Goal: Task Accomplishment & Management: Complete application form

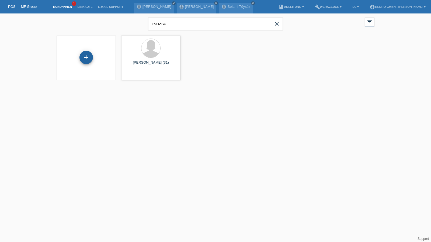
click at [89, 60] on div "+" at bounding box center [86, 57] width 13 height 9
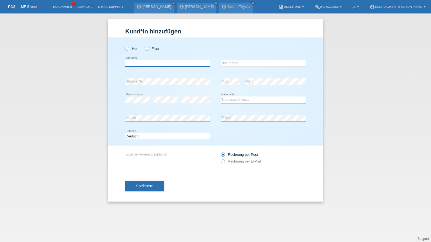
click at [148, 64] on input "text" at bounding box center [167, 63] width 85 height 7
type input "Thubten Gendün"
type input "Totsatsang"
click at [248, 61] on input "Totsatsang" at bounding box center [263, 63] width 85 height 7
select select "CL"
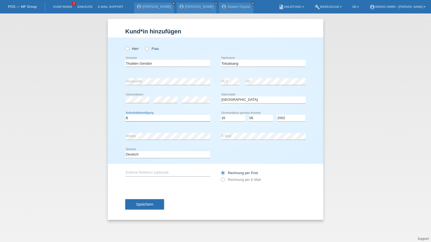
select select "B"
click at [232, 101] on select "Bitte auswählen... Schweiz Deutschland Liechtenstein Österreich ------------ Af…" at bounding box center [263, 99] width 85 height 6
select select "CN"
select select "16"
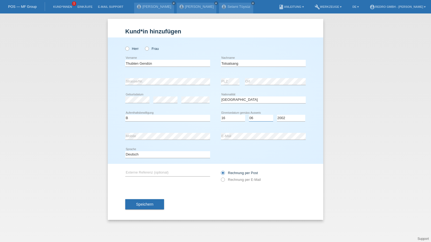
select select "06"
select select "2002"
click at [152, 202] on span "Speichern" at bounding box center [144, 204] width 17 height 4
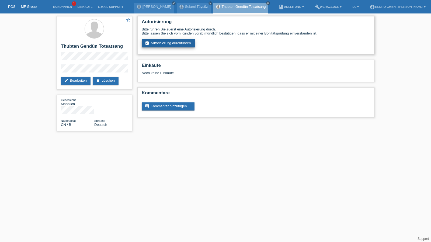
click at [169, 42] on link "assignment_turned_in Autorisierung durchführen" at bounding box center [168, 43] width 53 height 8
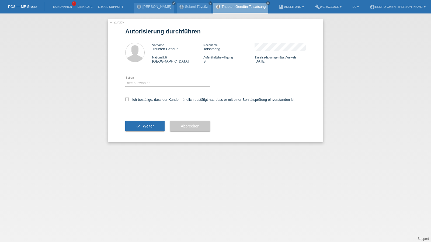
click at [153, 79] on div "Bitte auswählen CHF 1.00 - CHF 499.00 CHF 500.00 - CHF 1'999.00 CHF 2'000.00 - …" at bounding box center [167, 83] width 85 height 18
drag, startPoint x: 151, startPoint y: 82, endPoint x: 151, endPoint y: 86, distance: 3.5
click at [151, 82] on select "Bitte auswählen CHF 1.00 - CHF 499.00 CHF 500.00 - CHF 1'999.00 CHF 2'000.00 - …" at bounding box center [167, 83] width 85 height 6
select select "1"
click at [125, 80] on select "Bitte auswählen CHF 1.00 - CHF 499.00 CHF 500.00 - CHF 1'999.00 CHF 2'000.00 - …" at bounding box center [167, 83] width 85 height 6
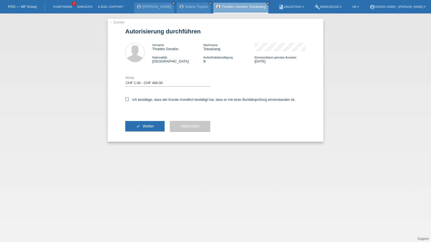
click at [146, 100] on label "Ich bestätige, dass der Kunde mündlich bestätigt hat, dass er mit einer Bonität…" at bounding box center [210, 100] width 170 height 4
click at [129, 100] on input "Ich bestätige, dass der Kunde mündlich bestätigt hat, dass er mit einer Bonität…" at bounding box center [127, 100] width 4 height 4
checkbox input "true"
click at [142, 127] on button "check Weiter" at bounding box center [144, 126] width 39 height 10
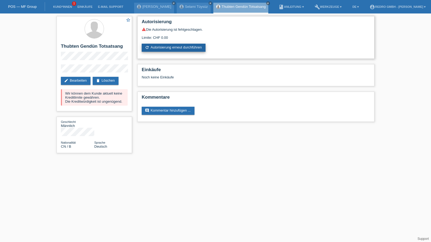
click at [167, 51] on link "refresh Autorisierung erneut durchführen" at bounding box center [174, 48] width 64 height 8
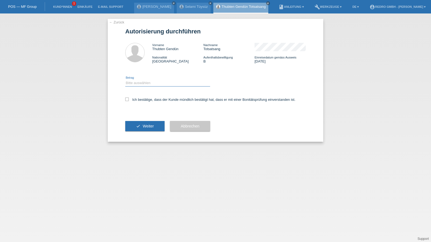
click at [150, 84] on select "Bitte auswählen CHF 1.00 - CHF 499.00 CHF 500.00 - CHF 1'999.00 CHF 2'000.00 - …" at bounding box center [167, 83] width 85 height 6
select select "1"
click at [125, 80] on select "Bitte auswählen CHF 1.00 - CHF 499.00 CHF 500.00 - CHF 1'999.00 CHF 2'000.00 - …" at bounding box center [167, 83] width 85 height 6
click at [145, 100] on label "Ich bestätige, dass der Kunde mündlich bestätigt hat, dass er mit einer Bonität…" at bounding box center [210, 100] width 170 height 4
click at [129, 100] on input "Ich bestätige, dass der Kunde mündlich bestätigt hat, dass er mit einer Bonität…" at bounding box center [127, 100] width 4 height 4
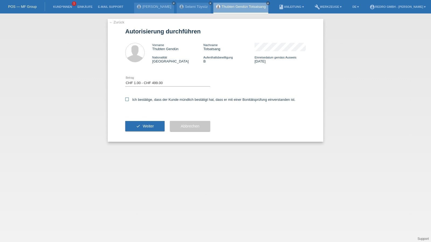
checkbox input "true"
click at [138, 129] on button "check Weiter" at bounding box center [144, 126] width 39 height 10
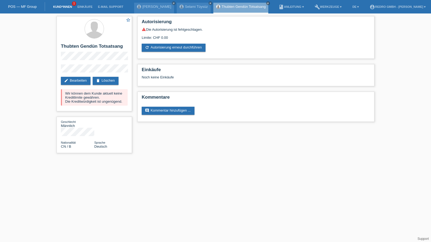
click at [52, 8] on link "Kund*innen" at bounding box center [62, 6] width 24 height 3
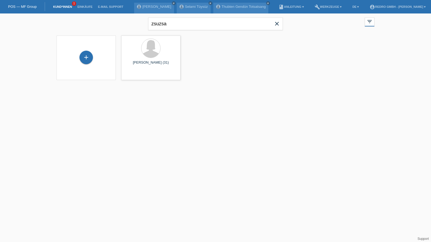
click at [79, 57] on div "+" at bounding box center [86, 58] width 51 height 14
click at [82, 57] on div "+" at bounding box center [85, 57] width 13 height 13
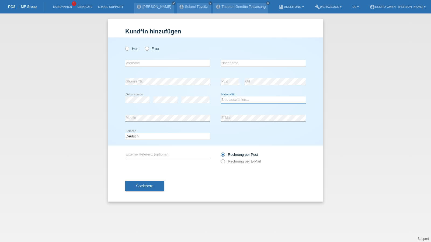
click at [242, 100] on select "Bitte auswählen... Schweiz Deutschland Liechtenstein Österreich ------------ Af…" at bounding box center [263, 99] width 85 height 6
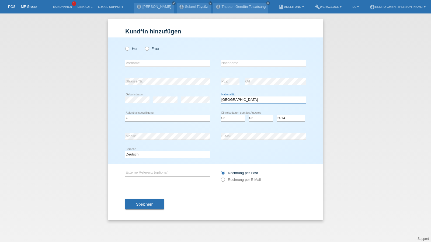
select select "PT"
select select "C"
click at [133, 156] on select "Deutsch Français Italiano English" at bounding box center [167, 154] width 85 height 6
select select "fr"
click at [125, 151] on select "Deutsch Français Italiano English" at bounding box center [167, 154] width 85 height 6
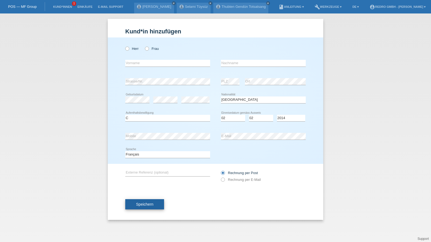
click at [144, 202] on span "Speichern" at bounding box center [144, 204] width 17 height 4
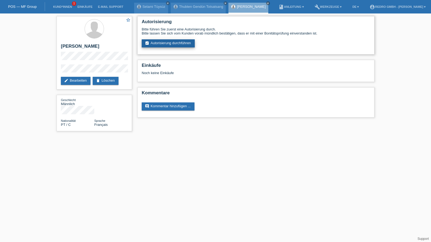
click at [174, 41] on link "assignment_turned_in Autorisierung durchführen" at bounding box center [168, 43] width 53 height 8
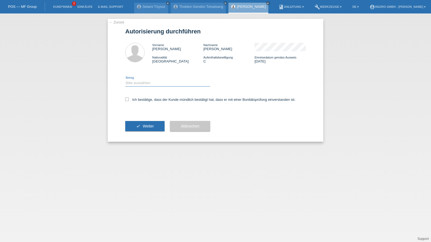
click at [139, 82] on select "Bitte auswählen CHF 1.00 - CHF 499.00 CHF 500.00 - CHF 1'999.00 CHF 2'000.00 - …" at bounding box center [167, 83] width 85 height 6
select select "1"
click at [125, 80] on select "Bitte auswählen CHF 1.00 - CHF 499.00 CHF 500.00 - CHF 1'999.00 CHF 2'000.00 - …" at bounding box center [167, 83] width 85 height 6
drag, startPoint x: 134, startPoint y: 98, endPoint x: 134, endPoint y: 121, distance: 22.9
click at [134, 98] on label "Ich bestätige, dass der Kunde mündlich bestätigt hat, dass er mit einer Bonität…" at bounding box center [210, 100] width 170 height 4
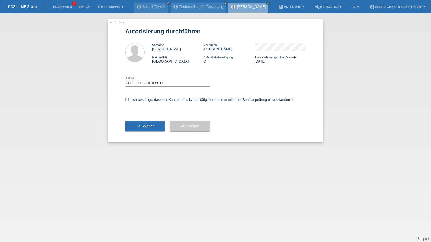
click at [129, 98] on input "Ich bestätige, dass der Kunde mündlich bestätigt hat, dass er mit einer Bonität…" at bounding box center [127, 100] width 4 height 4
checkbox input "true"
click at [135, 122] on button "check Weiter" at bounding box center [144, 126] width 39 height 10
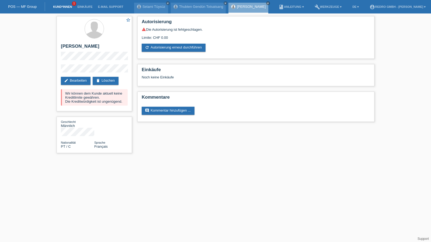
click at [66, 6] on link "Kund*innen" at bounding box center [62, 6] width 24 height 3
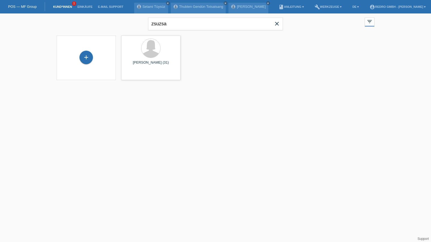
click at [160, 30] on div "zsuzsa close" at bounding box center [215, 22] width 135 height 19
click at [174, 23] on input "zsuzsa" at bounding box center [215, 24] width 135 height 13
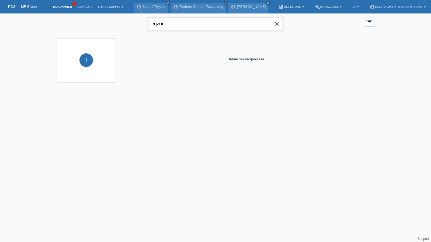
type input "egzon"
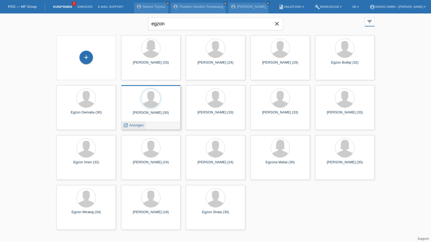
click at [140, 126] on span "Anzeigen" at bounding box center [136, 125] width 15 height 4
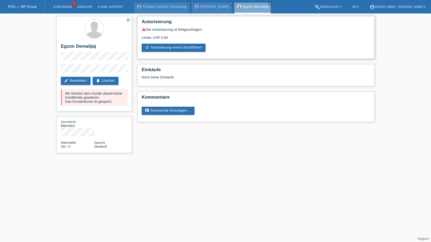
click at [175, 42] on div "warning Die Autorisierung ist fehlgeschlagen. Limite: CHF 0.00 refresh Autorisi…" at bounding box center [256, 39] width 228 height 25
click at [173, 48] on link "refresh Autorisierung erneut durchführen" at bounding box center [174, 48] width 64 height 8
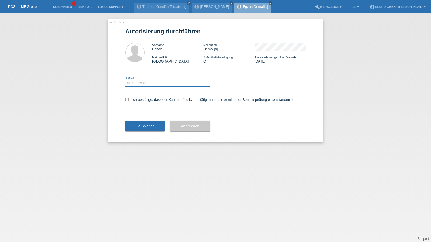
click at [142, 85] on select "Bitte auswählen CHF 1.00 - CHF 499.00 CHF 500.00 - CHF 1'999.00 CHF 2'000.00 - …" at bounding box center [167, 83] width 85 height 6
select select "1"
click at [125, 80] on select "Bitte auswählen CHF 1.00 - CHF 499.00 CHF 500.00 - CHF 1'999.00 CHF 2'000.00 - …" at bounding box center [167, 83] width 85 height 6
click at [141, 98] on label "Ich bestätige, dass der Kunde mündlich bestätigt hat, dass er mit einer Bonität…" at bounding box center [210, 100] width 170 height 4
click at [129, 98] on input "Ich bestätige, dass der Kunde mündlich bestätigt hat, dass er mit einer Bonität…" at bounding box center [127, 100] width 4 height 4
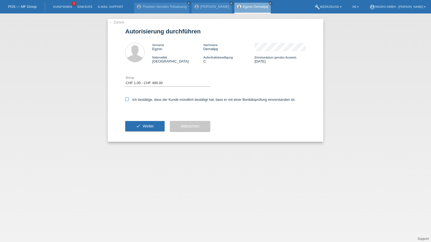
checkbox input "true"
click at [140, 126] on button "check Weiter" at bounding box center [144, 126] width 39 height 10
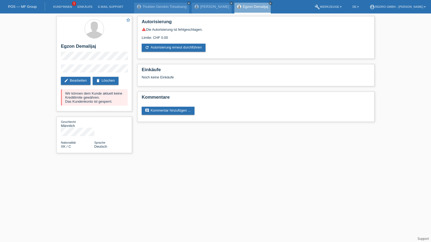
click at [63, 9] on li "Kund*innen 1" at bounding box center [62, 7] width 24 height 14
click at [64, 6] on link "Kund*innen" at bounding box center [62, 6] width 24 height 3
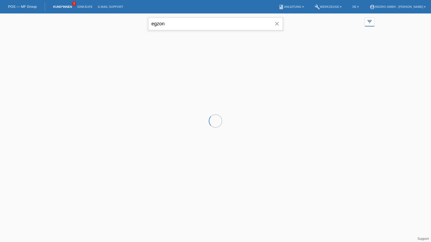
click at [169, 27] on input "egzon" at bounding box center [215, 24] width 135 height 13
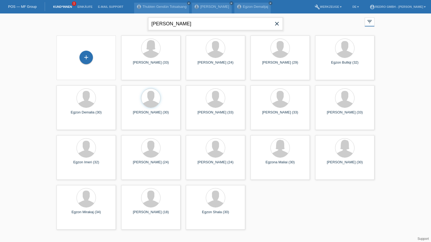
type input "faton gashi"
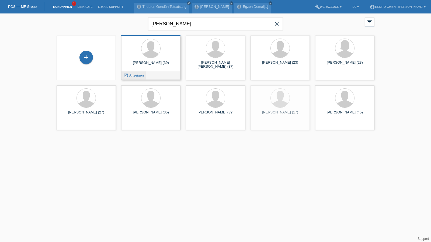
click at [132, 76] on span "Anzeigen" at bounding box center [136, 75] width 15 height 4
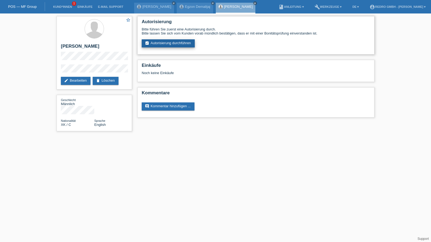
click at [162, 45] on link "assignment_turned_in Autorisierung durchführen" at bounding box center [168, 43] width 53 height 8
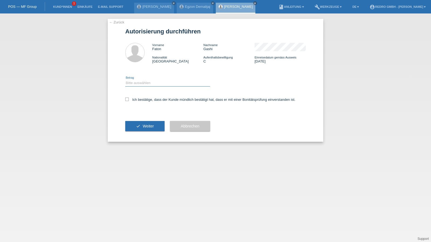
drag, startPoint x: 151, startPoint y: 84, endPoint x: 148, endPoint y: 86, distance: 3.7
click at [151, 84] on select "Bitte auswählen CHF 1.00 - CHF 499.00 CHF 500.00 - CHF 1'999.00 CHF 2'000.00 - …" at bounding box center [167, 83] width 85 height 6
select select "1"
click at [125, 80] on select "Bitte auswählen CHF 1.00 - CHF 499.00 CHF 500.00 - CHF 1'999.00 CHF 2'000.00 - …" at bounding box center [167, 83] width 85 height 6
click at [139, 99] on label "Ich bestätige, dass der Kunde mündlich bestätigt hat, dass er mit einer Bonität…" at bounding box center [210, 100] width 170 height 4
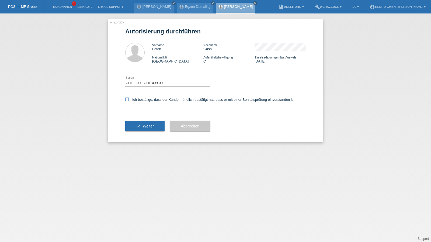
click at [129, 99] on input "Ich bestätige, dass der Kunde mündlich bestätigt hat, dass er mit einer Bonität…" at bounding box center [127, 100] width 4 height 4
checkbox input "true"
click at [148, 123] on button "check Weiter" at bounding box center [144, 126] width 39 height 10
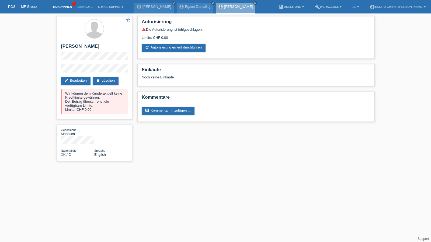
click at [64, 6] on link "Kund*innen" at bounding box center [62, 6] width 24 height 3
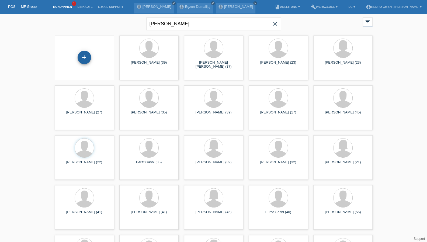
click at [81, 56] on div "+" at bounding box center [84, 57] width 13 height 9
click at [87, 59] on div "+" at bounding box center [84, 57] width 13 height 13
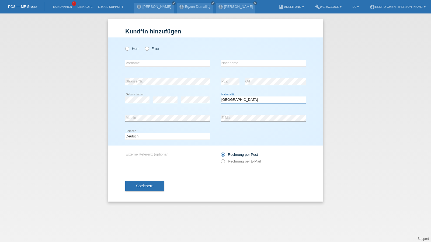
click at [239, 97] on select "Bitte auswählen... [GEOGRAPHIC_DATA] [GEOGRAPHIC_DATA] [GEOGRAPHIC_DATA] [GEOGR…" at bounding box center [263, 99] width 85 height 6
click at [238, 98] on select "Bitte auswählen... [GEOGRAPHIC_DATA] [GEOGRAPHIC_DATA] [GEOGRAPHIC_DATA] [GEOGR…" at bounding box center [263, 99] width 85 height 6
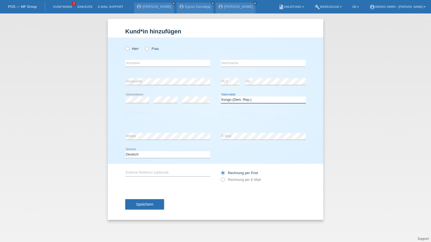
select select "XK"
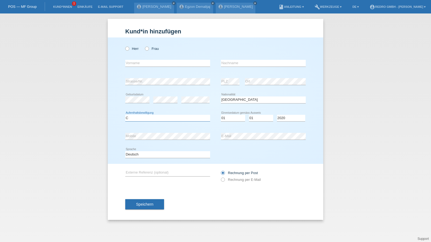
select select "C"
select select "01"
select select "2013"
click at [157, 207] on button "Speichern" at bounding box center [144, 204] width 39 height 10
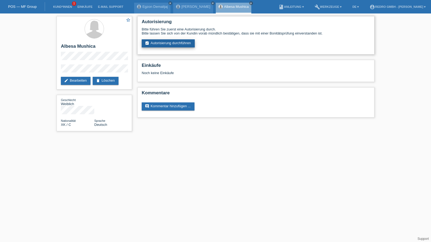
click at [180, 44] on link "assignment_turned_in Autorisierung durchführen" at bounding box center [168, 43] width 53 height 8
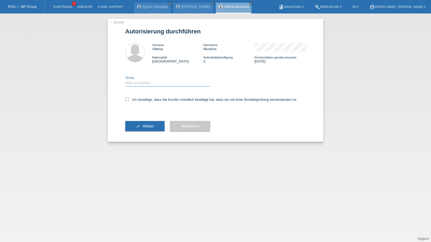
drag, startPoint x: 147, startPoint y: 81, endPoint x: 144, endPoint y: 85, distance: 4.6
click at [147, 81] on select "Bitte auswählen CHF 1.00 - CHF 499.00 CHF 500.00 - CHF 1'999.00 CHF 2'000.00 - …" at bounding box center [167, 83] width 85 height 6
select select "1"
click at [125, 80] on select "Bitte auswählen CHF 1.00 - CHF 499.00 CHF 500.00 - CHF 1'999.00 CHF 2'000.00 - …" at bounding box center [167, 83] width 85 height 6
click at [136, 99] on label "Ich bestätige, dass die Kundin mündlich bestätigt hat, dass sie mit einer Bonit…" at bounding box center [211, 100] width 172 height 4
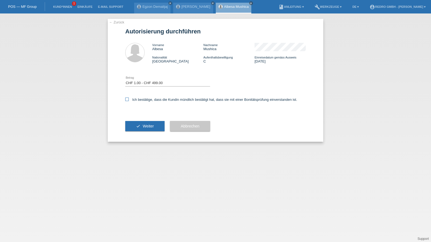
click at [129, 99] on input "Ich bestätige, dass die Kundin mündlich bestätigt hat, dass sie mit einer Bonit…" at bounding box center [127, 100] width 4 height 4
checkbox input "true"
click at [135, 120] on div "check Weiter" at bounding box center [144, 125] width 39 height 31
click at [132, 127] on button "check Weiter" at bounding box center [144, 126] width 39 height 10
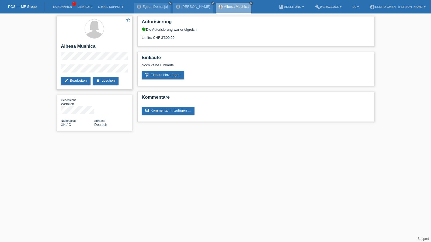
click at [72, 47] on h2 "Albesa Mushica" at bounding box center [94, 48] width 67 height 8
copy div "Albesa Mushica"
click at [52, 69] on div "star_border Albesa Mushica edit Bearbeiten delete Löschen Geschlecht Weiblich N…" at bounding box center [215, 74] width 431 height 123
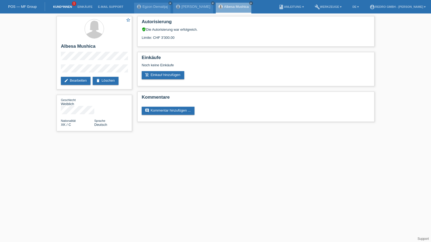
click at [62, 7] on link "Kund*innen" at bounding box center [62, 6] width 24 height 3
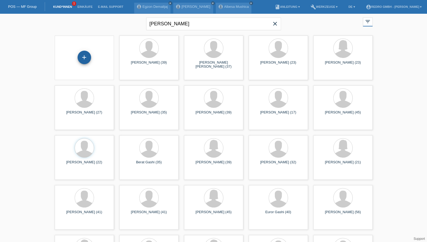
click at [82, 56] on div "+" at bounding box center [84, 57] width 13 height 13
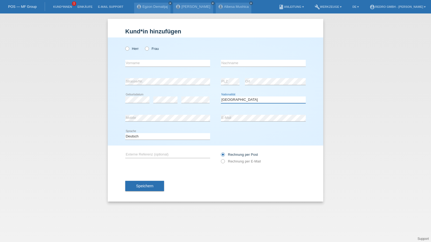
click at [237, 101] on select "Bitte auswählen... [GEOGRAPHIC_DATA] [GEOGRAPHIC_DATA] [GEOGRAPHIC_DATA] [GEOGR…" at bounding box center [263, 99] width 85 height 6
select select "GR"
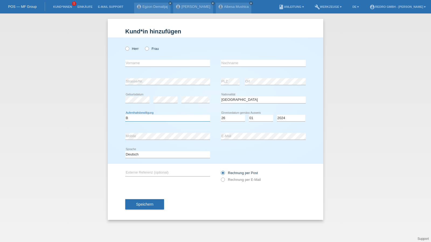
select select "B"
select select "26"
select select "01"
select select "2022"
click at [256, 62] on input "text" at bounding box center [263, 63] width 85 height 7
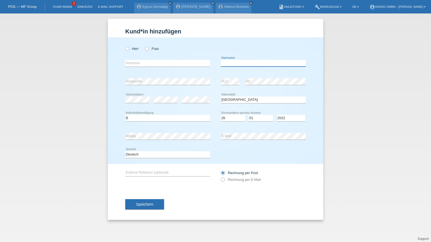
click at [256, 62] on input "text" at bounding box center [263, 63] width 85 height 7
type input "Sildi Or Silnti"
click at [172, 64] on input "text" at bounding box center [167, 63] width 85 height 7
paste input "Sildi Or Silnti"
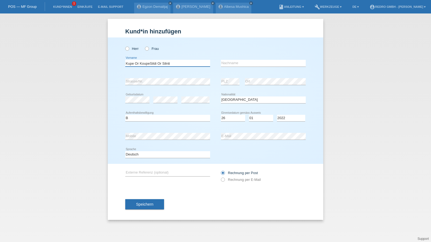
drag, startPoint x: 150, startPoint y: 63, endPoint x: 85, endPoint y: 60, distance: 64.8
click at [85, 60] on div "Kund*in hinzufügen Kunde hinzufügen Kundin hinzufügen Herr Frau error Vorname e…" at bounding box center [215, 127] width 431 height 228
type input "Sildi Or Silnti"
click at [246, 63] on input "text" at bounding box center [263, 63] width 85 height 7
paste input "Kupe Or Koupe"
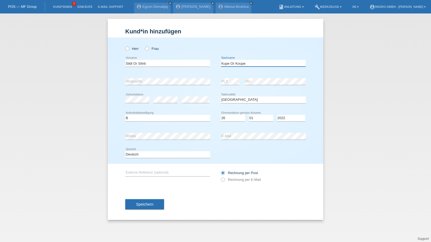
type input "Kupe Or Koupe"
click at [150, 64] on input "Sildi Or Silnti" at bounding box center [167, 63] width 85 height 7
click at [126, 63] on input "Sildi Or" at bounding box center [167, 63] width 85 height 7
paste input "Silnti"
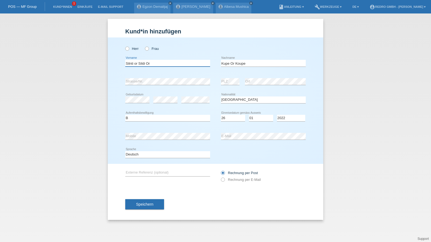
click at [166, 61] on input "Silnti or Sildi Or" at bounding box center [167, 63] width 85 height 7
type input "Silnti or Sildi"
click at [255, 61] on input "Kupe Or Koupe" at bounding box center [263, 63] width 85 height 7
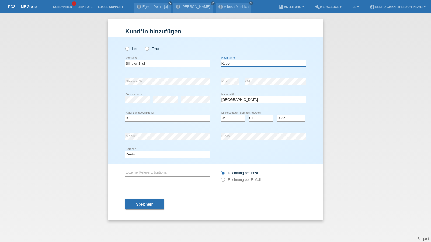
click at [222, 63] on input "Kupe" at bounding box center [263, 63] width 85 height 7
paste input "Koupe"
type input "Koupe or Kupe"
click at [258, 62] on input "Koupe or Kupe" at bounding box center [263, 63] width 85 height 7
click at [155, 206] on button "Speichern" at bounding box center [144, 204] width 39 height 10
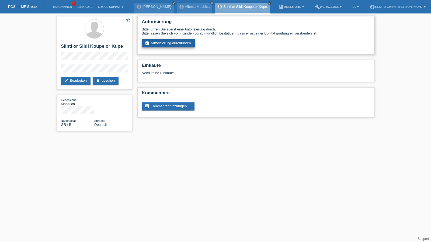
click at [175, 44] on link "assignment_turned_in Autorisierung durchführen" at bounding box center [168, 43] width 53 height 8
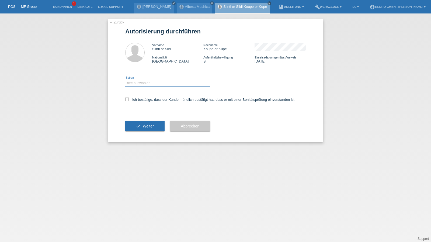
click at [142, 83] on select "Bitte auswählen CHF 1.00 - CHF 499.00 CHF 500.00 - CHF 1'999.00 CHF 2'000.00 - …" at bounding box center [167, 83] width 85 height 6
select select "1"
click at [125, 80] on select "Bitte auswählen CHF 1.00 - CHF 499.00 CHF 500.00 - CHF 1'999.00 CHF 2'000.00 - …" at bounding box center [167, 83] width 85 height 6
click at [143, 100] on label "Ich bestätige, dass der Kunde mündlich bestätigt hat, dass er mit einer Bonität…" at bounding box center [210, 100] width 170 height 4
click at [129, 100] on input "Ich bestätige, dass der Kunde mündlich bestätigt hat, dass er mit einer Bonität…" at bounding box center [127, 100] width 4 height 4
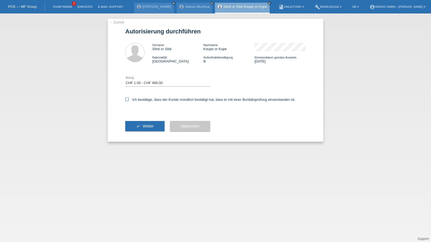
checkbox input "true"
click at [150, 129] on button "check Weiter" at bounding box center [144, 126] width 39 height 10
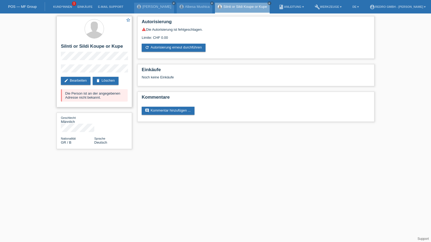
click at [91, 48] on h2 "Silnti or Sildi Koupe or Kupe" at bounding box center [94, 48] width 67 height 8
copy div "Silnti or Sildi Koupe or Kupe"
click at [41, 70] on div "star_border Silnti or Sildi Koupe or Kupe edit Bearbeiten delete Löschen Die Pe…" at bounding box center [215, 83] width 431 height 141
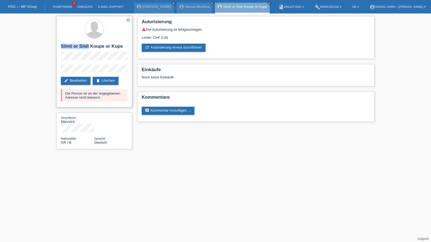
drag, startPoint x: 61, startPoint y: 46, endPoint x: 89, endPoint y: 48, distance: 28.4
click at [89, 48] on h2 "Silnti or Sildi Koupe or Kupe" at bounding box center [94, 48] width 67 height 8
copy h2 "Silnti or Sildi"
click at [128, 58] on div "star_border Silnti or Sildi Koupe or Kupe edit Bearbeiten delete Löschen Die Pe…" at bounding box center [94, 61] width 75 height 91
drag, startPoint x: 69, startPoint y: 2, endPoint x: 65, endPoint y: 7, distance: 6.5
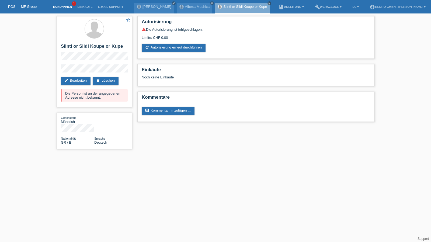
click at [69, 2] on li "Kund*innen 1" at bounding box center [62, 7] width 24 height 14
click at [64, 7] on link "Kund*innen" at bounding box center [62, 6] width 24 height 3
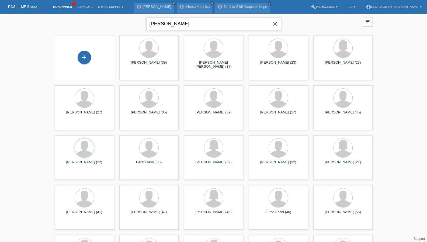
click at [180, 26] on input "faton gashi" at bounding box center [213, 24] width 135 height 13
type input "ramella"
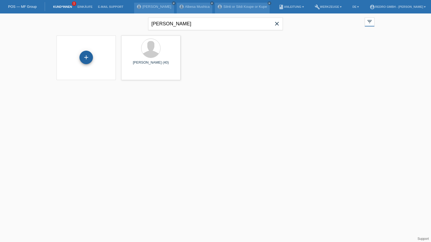
click at [84, 56] on div "+" at bounding box center [85, 57] width 13 height 13
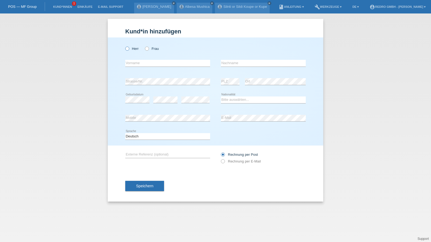
click at [132, 48] on label "Herr" at bounding box center [131, 49] width 13 height 4
click at [129, 48] on input "Herr" at bounding box center [127, 49] width 4 height 4
radio input "true"
click at [139, 64] on input "text" at bounding box center [167, 63] width 85 height 7
type input "Carlos Henrique"
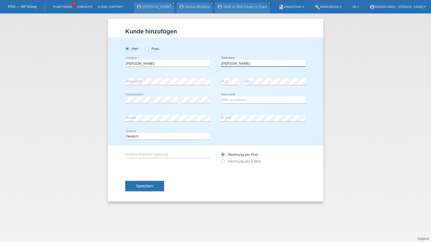
type input "Ramella"
select select "PT"
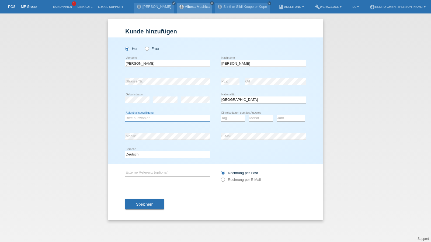
select select "B"
select select "01"
select select "12"
select select "2020"
click at [219, 137] on div "error Mobile error E-Mail" at bounding box center [215, 136] width 180 height 18
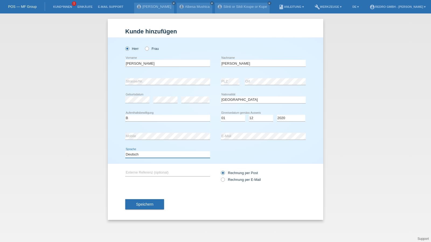
click at [146, 156] on select "Deutsch Français Italiano English" at bounding box center [167, 154] width 85 height 6
click at [125, 151] on select "Deutsch Français Italiano English" at bounding box center [167, 154] width 85 height 6
click at [141, 157] on select "Deutsch Français Italiano English" at bounding box center [167, 154] width 85 height 6
select select "en"
click at [125, 151] on select "Deutsch Français Italiano English" at bounding box center [167, 154] width 85 height 6
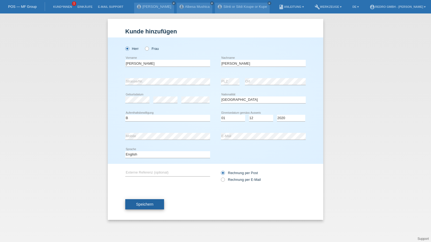
click at [140, 207] on button "Speichern" at bounding box center [144, 204] width 39 height 10
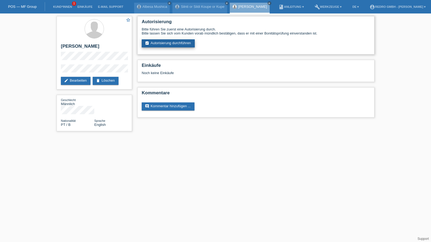
click at [184, 47] on link "assignment_turned_in Autorisierung durchführen" at bounding box center [168, 43] width 53 height 8
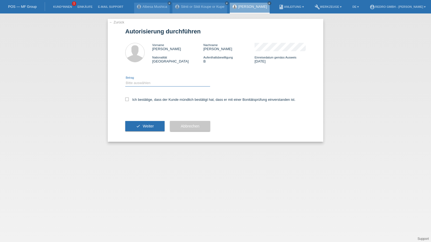
drag, startPoint x: 144, startPoint y: 82, endPoint x: 144, endPoint y: 86, distance: 4.1
click at [144, 82] on select "Bitte auswählen CHF 1.00 - CHF 499.00 CHF 500.00 - CHF 1'999.00 CHF 2'000.00 - …" at bounding box center [167, 83] width 85 height 6
select select "1"
click at [125, 80] on select "Bitte auswählen CHF 1.00 - CHF 499.00 CHF 500.00 - CHF 1'999.00 CHF 2'000.00 - …" at bounding box center [167, 83] width 85 height 6
click at [141, 99] on label "Ich bestätige, dass der Kunde mündlich bestätigt hat, dass er mit einer Bonität…" at bounding box center [210, 100] width 170 height 4
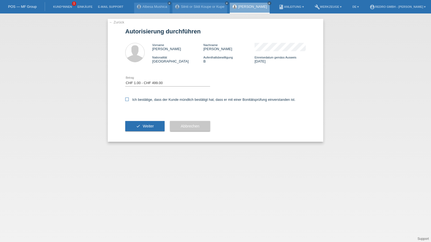
click at [129, 99] on input "Ich bestätige, dass der Kunde mündlich bestätigt hat, dass er mit einer Bonität…" at bounding box center [127, 100] width 4 height 4
checkbox input "true"
click at [140, 123] on button "check Weiter" at bounding box center [144, 126] width 39 height 10
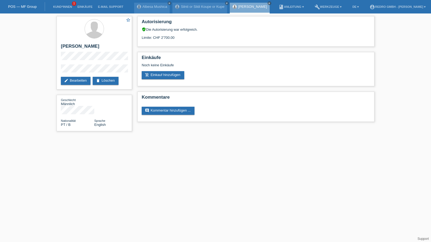
click at [61, 4] on li "Kund*innen 1" at bounding box center [62, 7] width 24 height 14
click at [60, 6] on link "Kund*innen" at bounding box center [62, 6] width 24 height 3
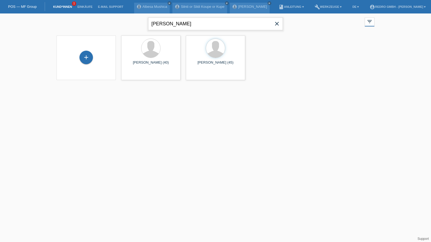
click at [172, 24] on input "[PERSON_NAME]" at bounding box center [215, 24] width 135 height 13
type input "[PERSON_NAME]"
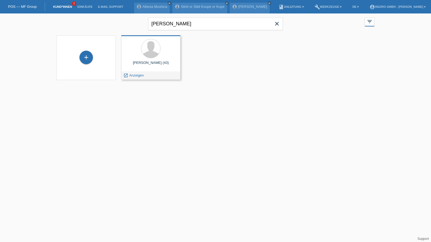
click at [136, 74] on span "Anzeigen" at bounding box center [136, 75] width 15 height 4
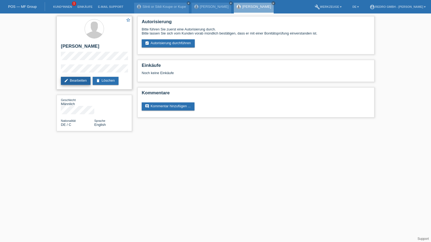
click at [81, 81] on link "edit Bearbeiten" at bounding box center [76, 81] width 30 height 8
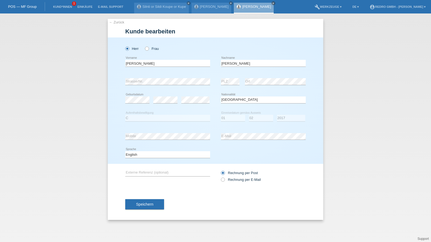
select select "DE"
select select "C"
select select "01"
select select "02"
select select "2017"
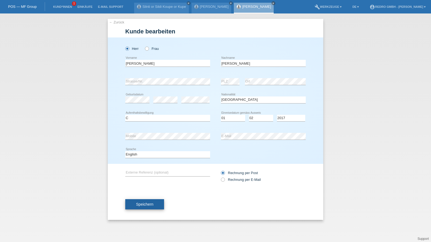
click at [152, 202] on span "Speichern" at bounding box center [144, 204] width 17 height 4
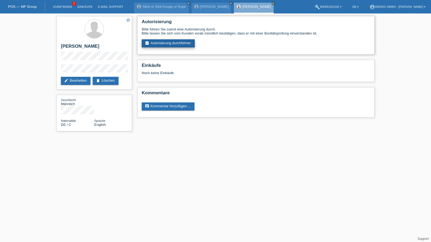
click at [161, 42] on link "assignment_turned_in Autorisierung durchführen" at bounding box center [168, 43] width 53 height 8
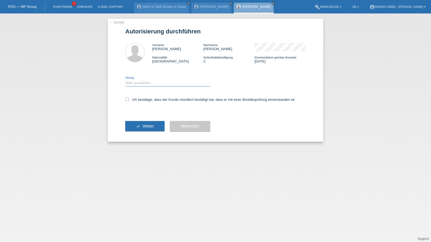
click at [146, 82] on select "Bitte auswählen CHF 1.00 - CHF 499.00 CHF 500.00 - CHF 1'999.00 CHF 2'000.00 - …" at bounding box center [167, 83] width 85 height 6
select select "1"
click at [125, 80] on select "Bitte auswählen CHF 1.00 - CHF 499.00 CHF 500.00 - CHF 1'999.00 CHF 2'000.00 - …" at bounding box center [167, 83] width 85 height 6
click at [140, 99] on label "Ich bestätige, dass der Kunde mündlich bestätigt hat, dass er mit einer Bonität…" at bounding box center [210, 100] width 170 height 4
click at [129, 99] on input "Ich bestätige, dass der Kunde mündlich bestätigt hat, dass er mit einer Bonität…" at bounding box center [127, 100] width 4 height 4
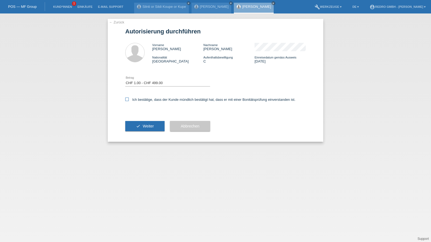
checkbox input "true"
click at [144, 127] on span "Weiter" at bounding box center [148, 126] width 11 height 4
